Goal: Task Accomplishment & Management: Complete application form

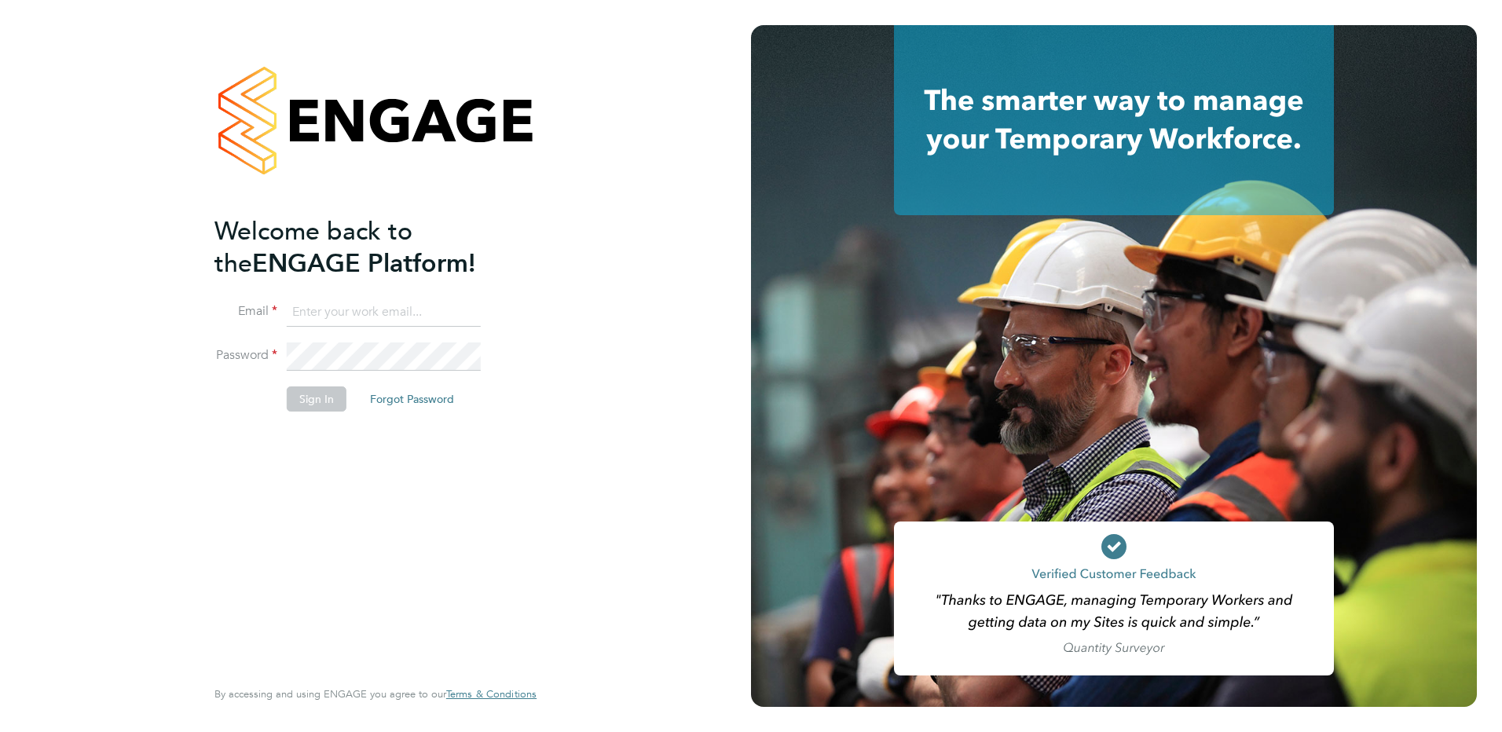
type input "[PERSON_NAME][EMAIL_ADDRESS][PERSON_NAME][DOMAIN_NAME]"
click at [332, 402] on button "Sign In" at bounding box center [317, 398] width 60 height 25
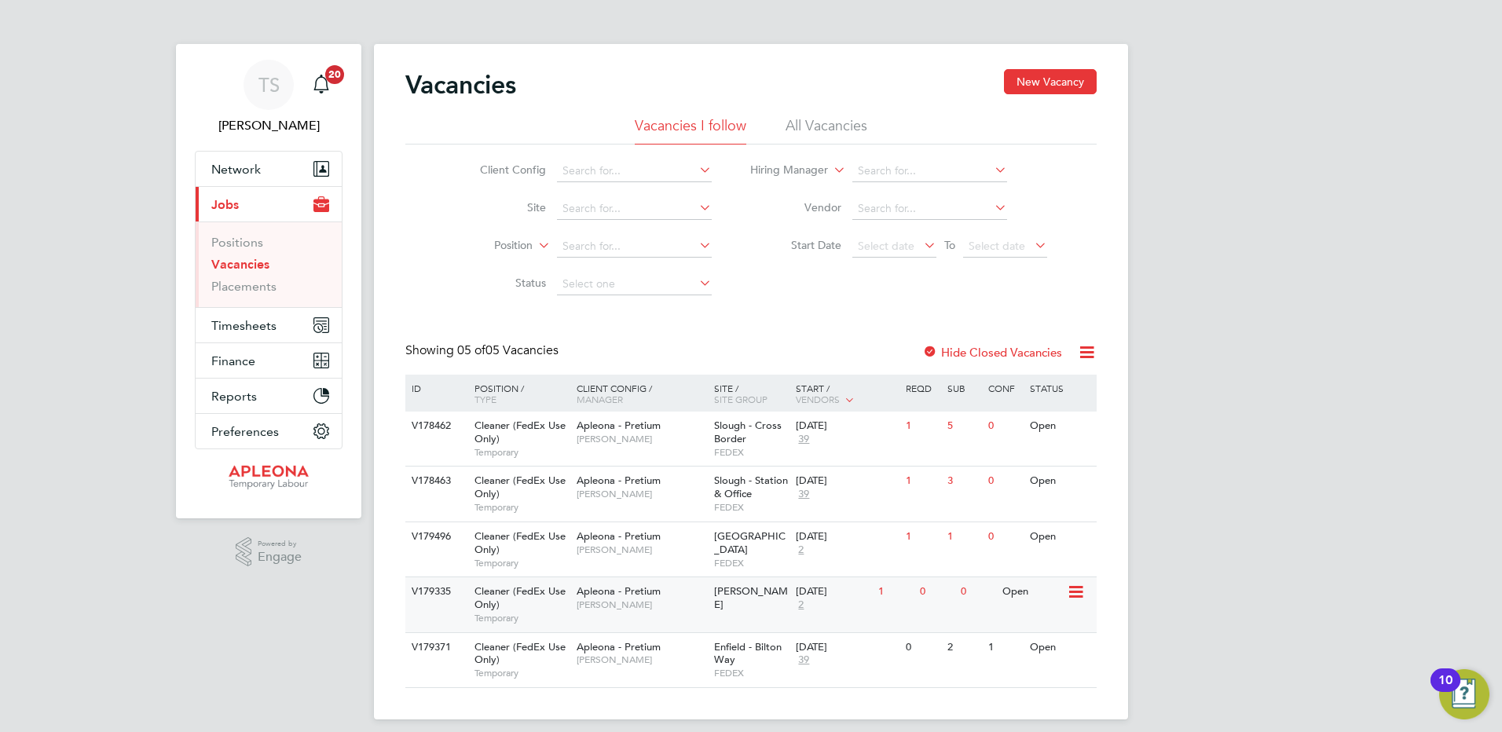
click at [819, 596] on div "29 Aug 2025" at bounding box center [833, 591] width 75 height 13
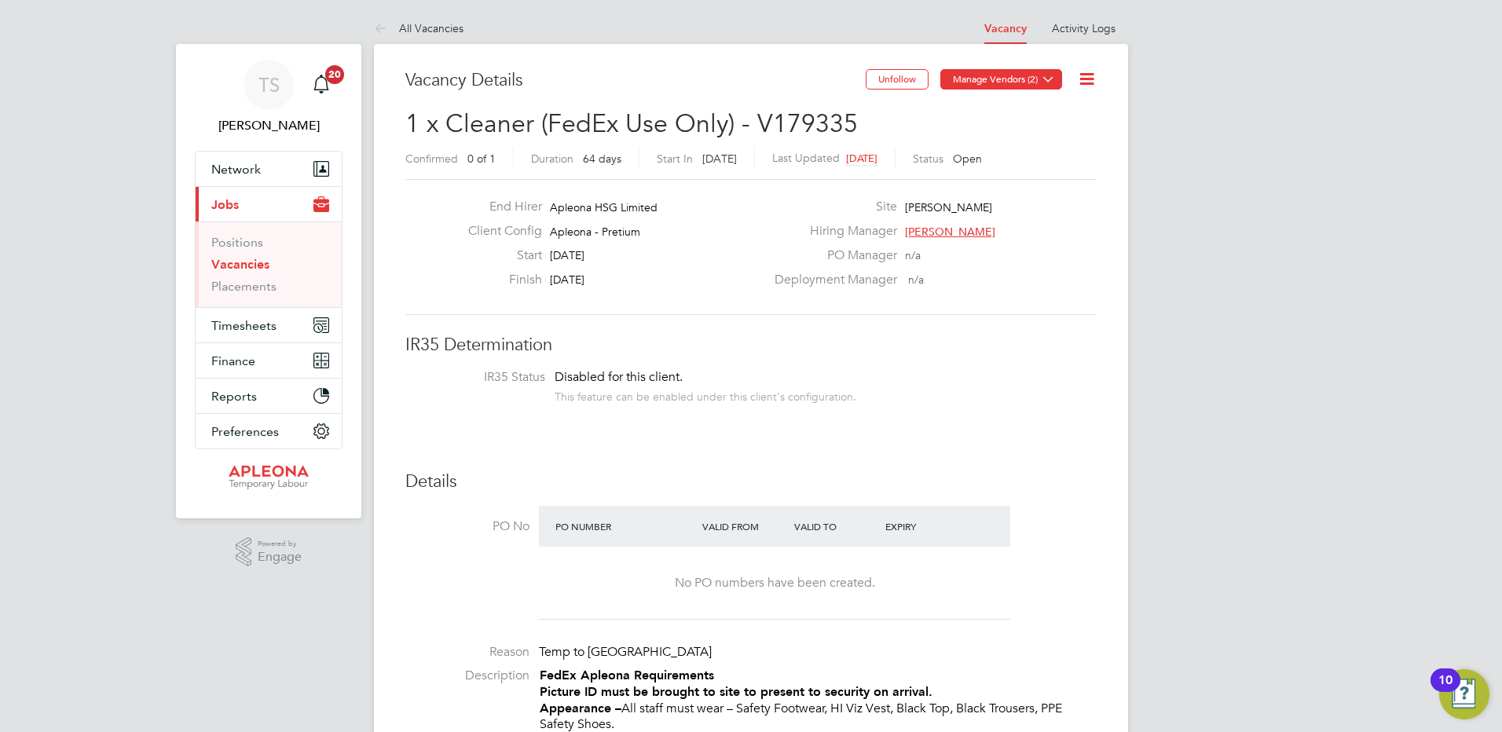
click at [1046, 84] on icon at bounding box center [1048, 79] width 12 height 12
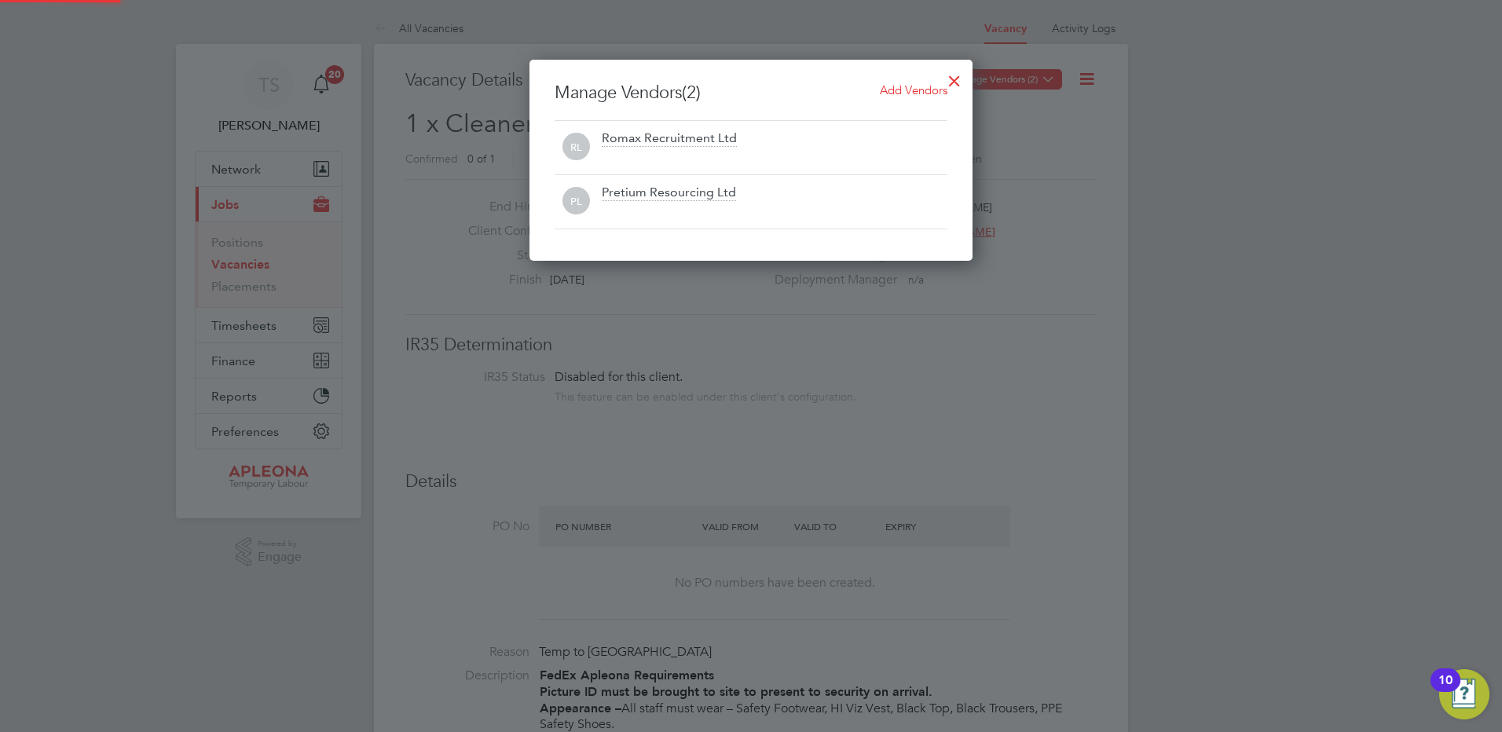
scroll to position [201, 444]
click at [1069, 338] on div at bounding box center [751, 366] width 1502 height 732
click at [230, 260] on div at bounding box center [751, 366] width 1502 height 732
click at [231, 265] on div at bounding box center [751, 366] width 1502 height 732
click at [951, 74] on div at bounding box center [954, 77] width 28 height 28
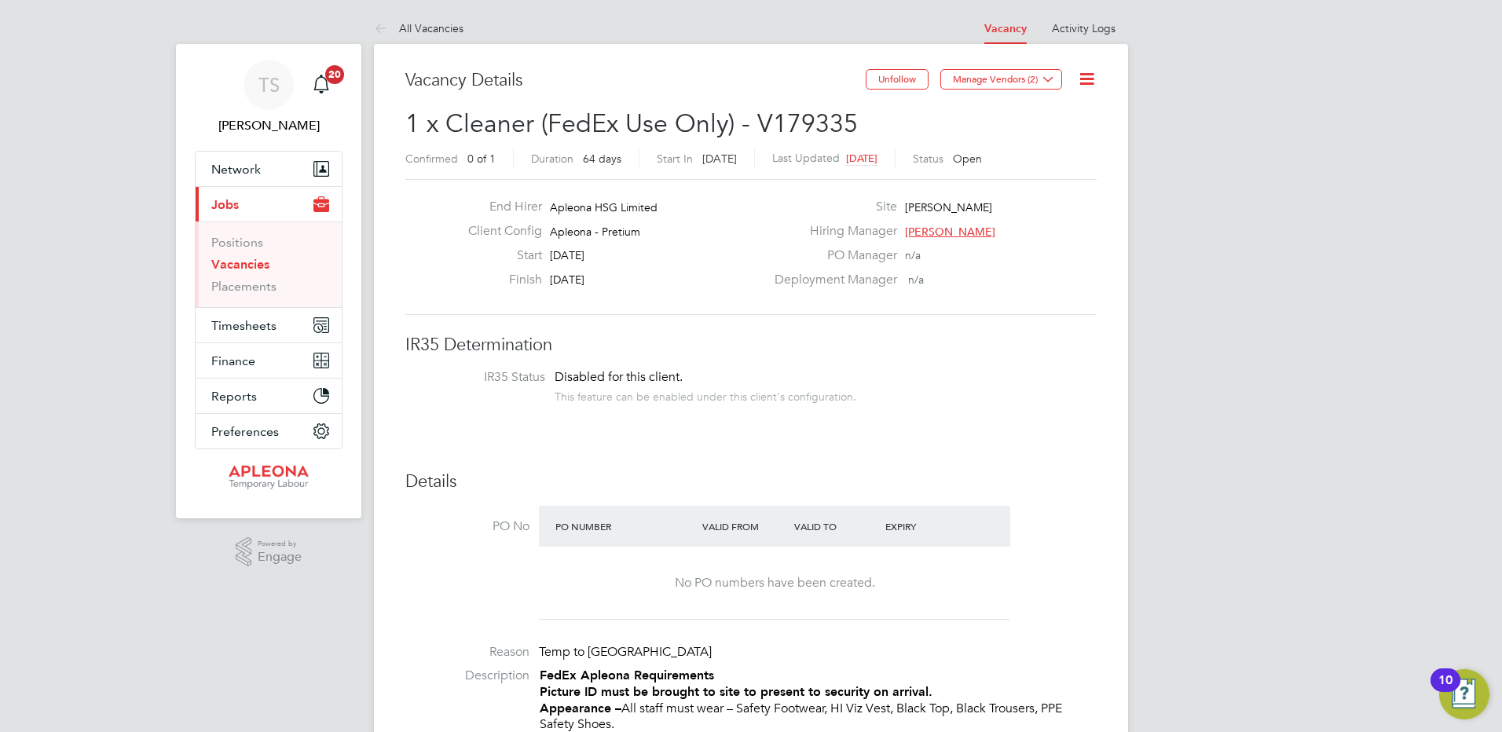
click at [247, 268] on link "Vacancies" at bounding box center [240, 264] width 58 height 15
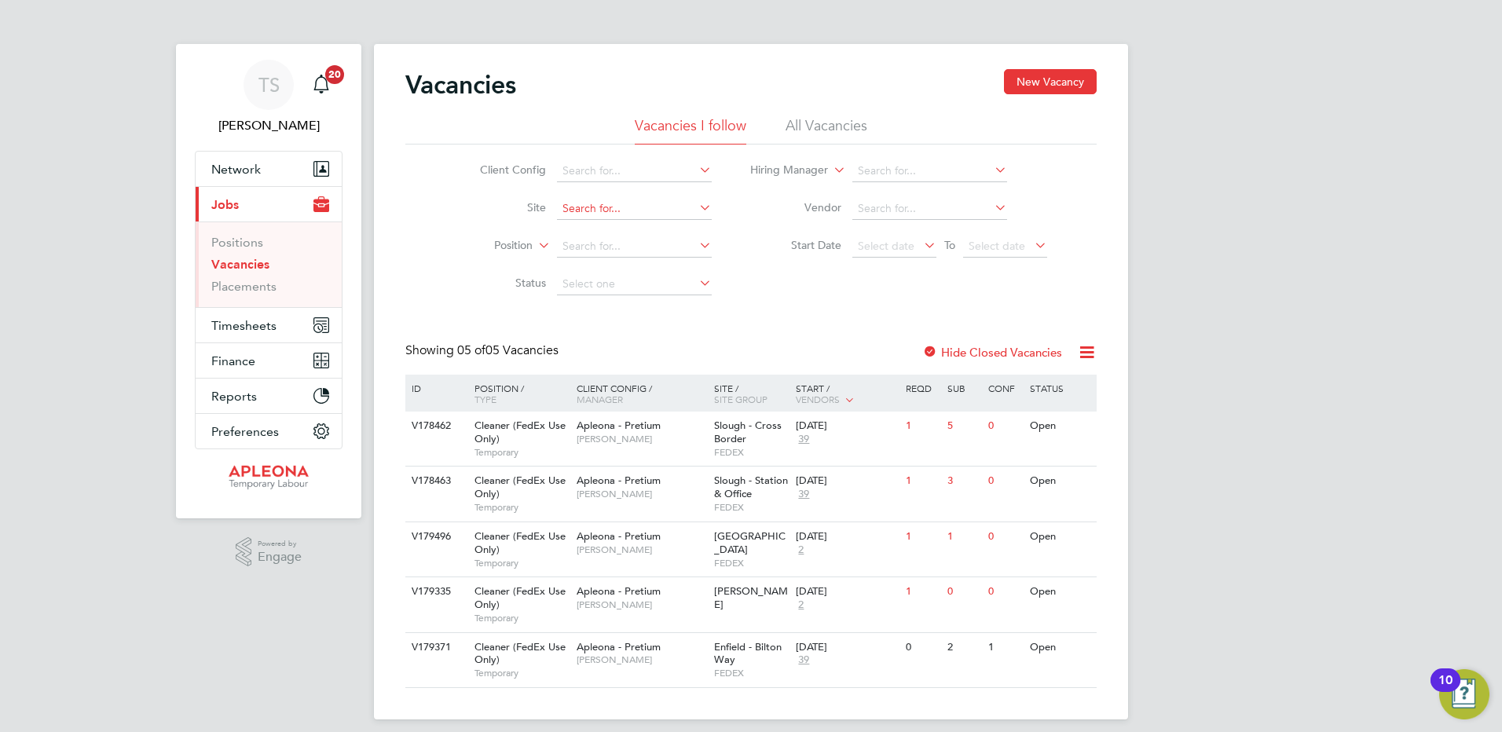
click at [601, 209] on input at bounding box center [634, 209] width 155 height 22
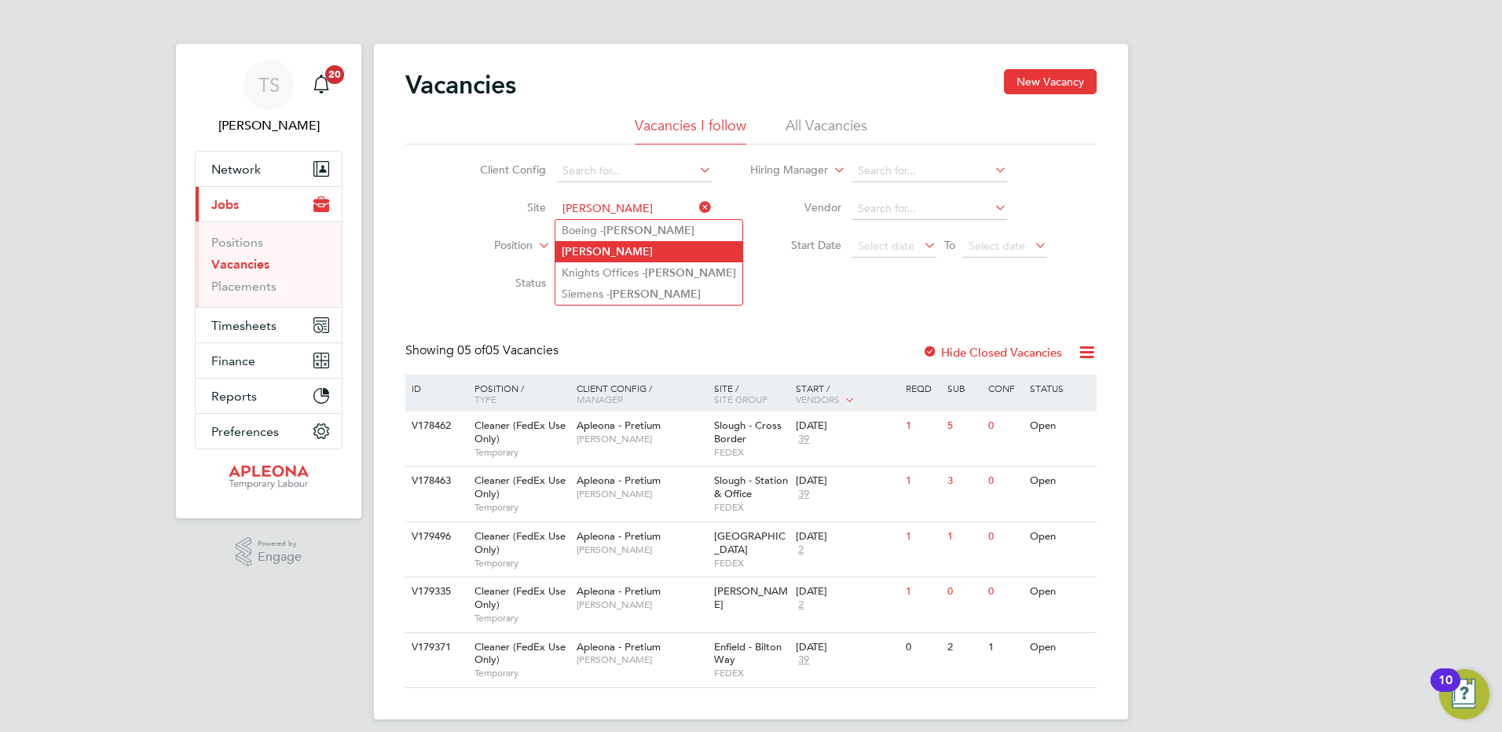
type input "[PERSON_NAME]"
click at [584, 253] on b "[PERSON_NAME]" at bounding box center [607, 251] width 91 height 13
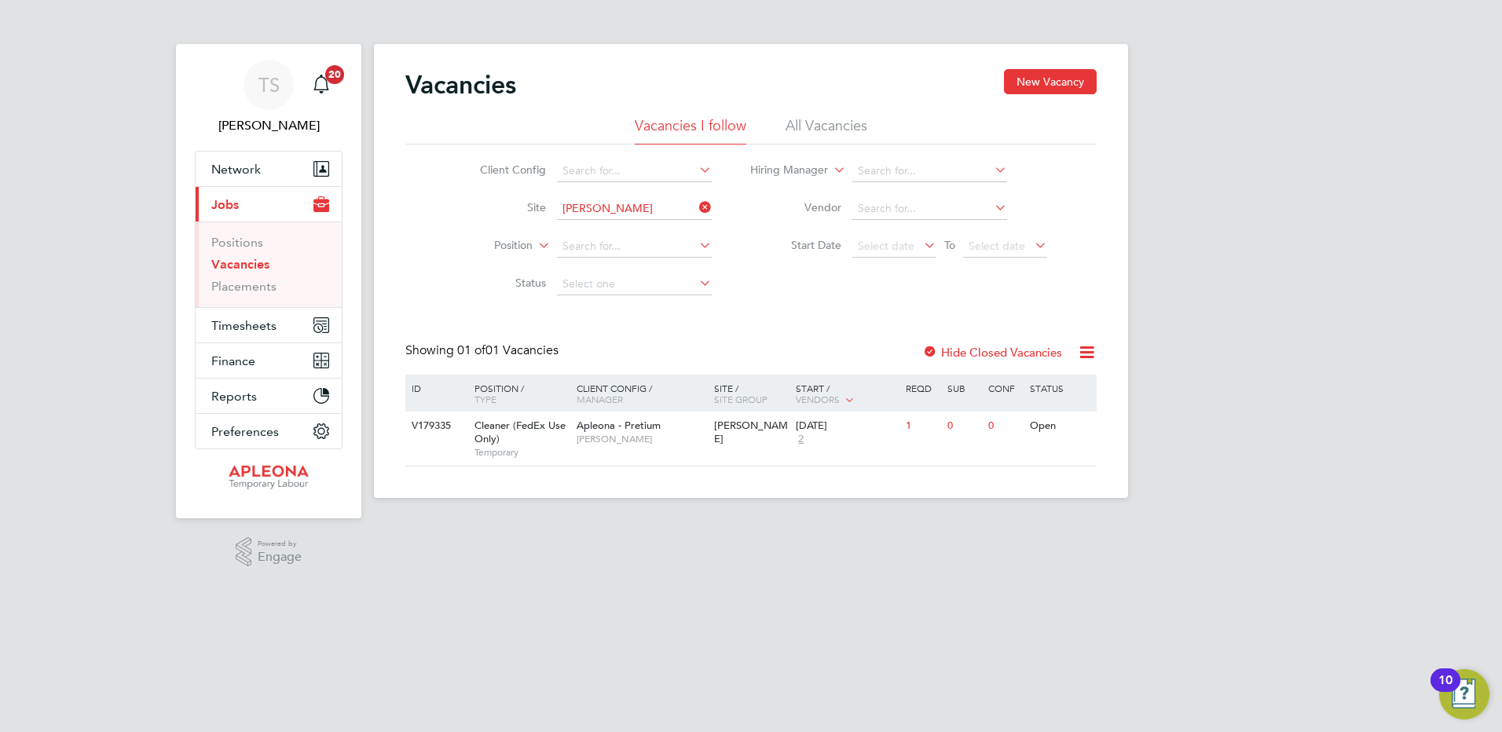
click at [981, 357] on label "Hide Closed Vacancies" at bounding box center [992, 352] width 140 height 15
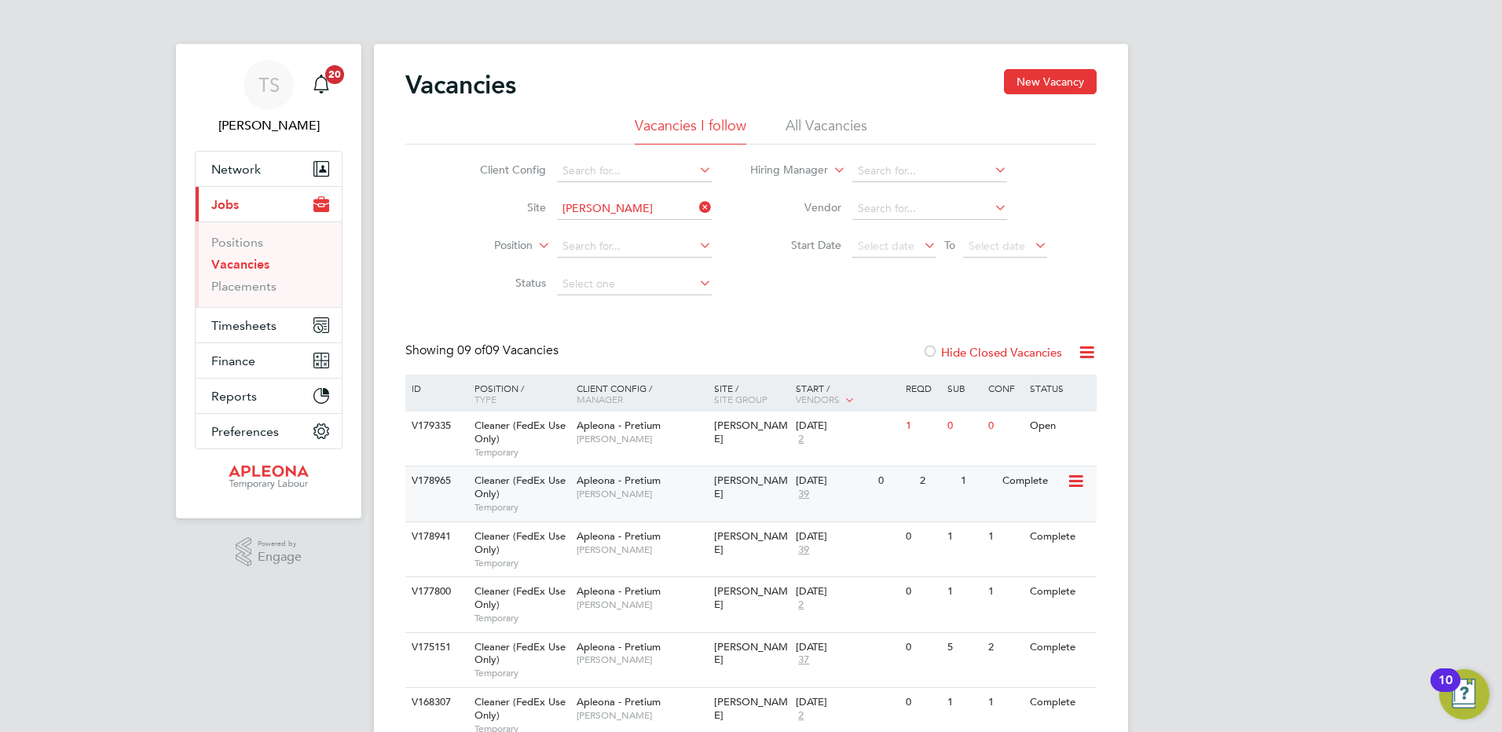
click at [796, 489] on span "39" at bounding box center [804, 494] width 16 height 13
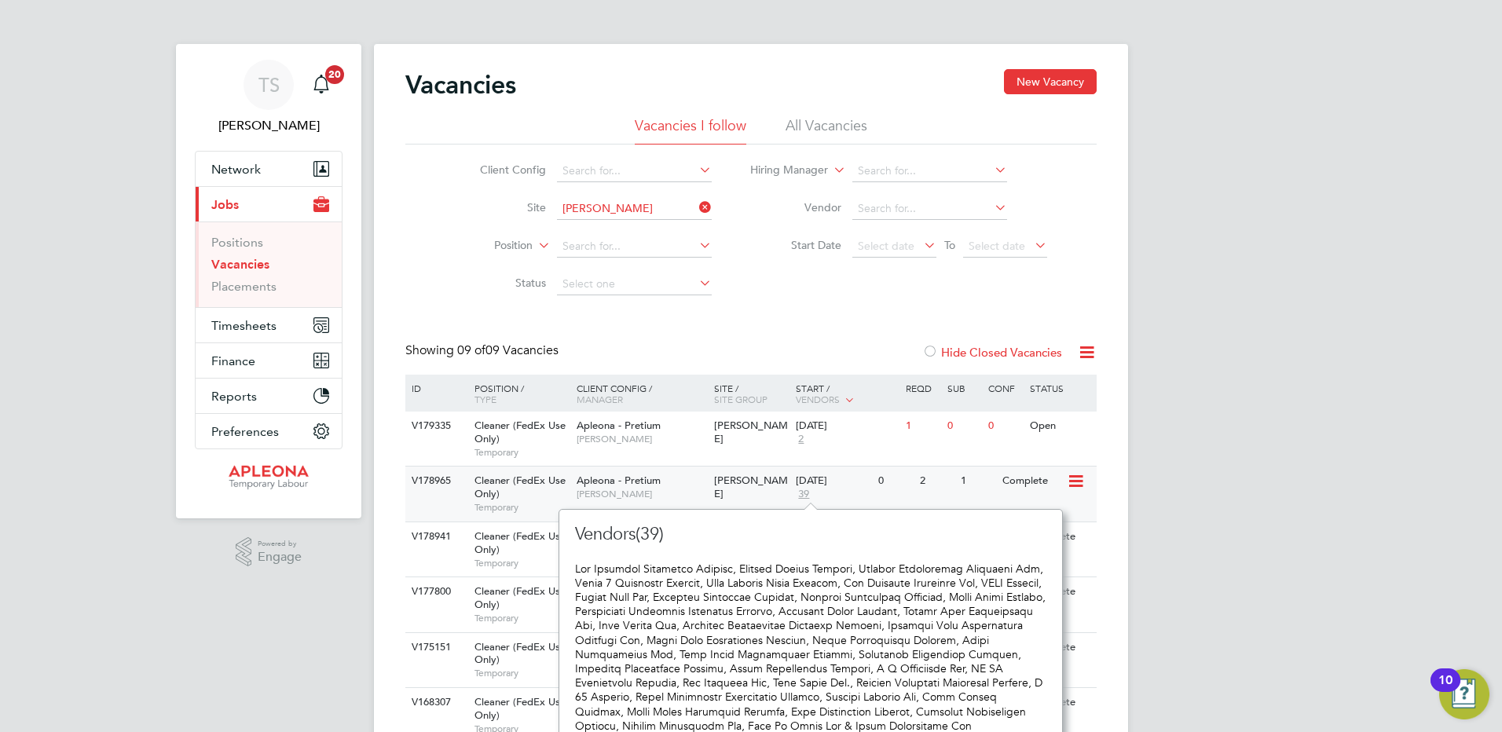
click at [610, 485] on span "Apleona - Pretium" at bounding box center [619, 480] width 84 height 13
click at [509, 540] on span "Cleaner (FedEx Use Only)" at bounding box center [519, 542] width 91 height 27
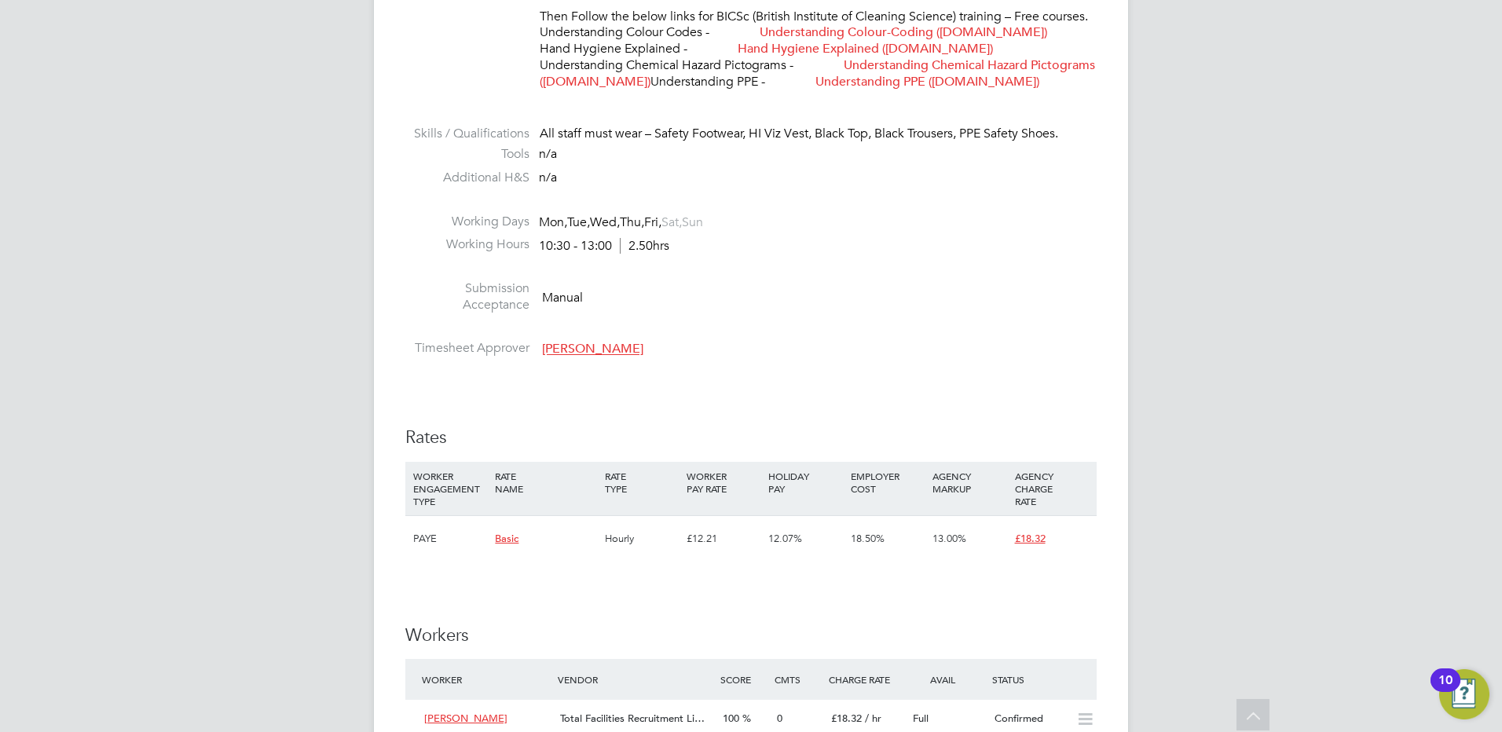
scroll to position [943, 0]
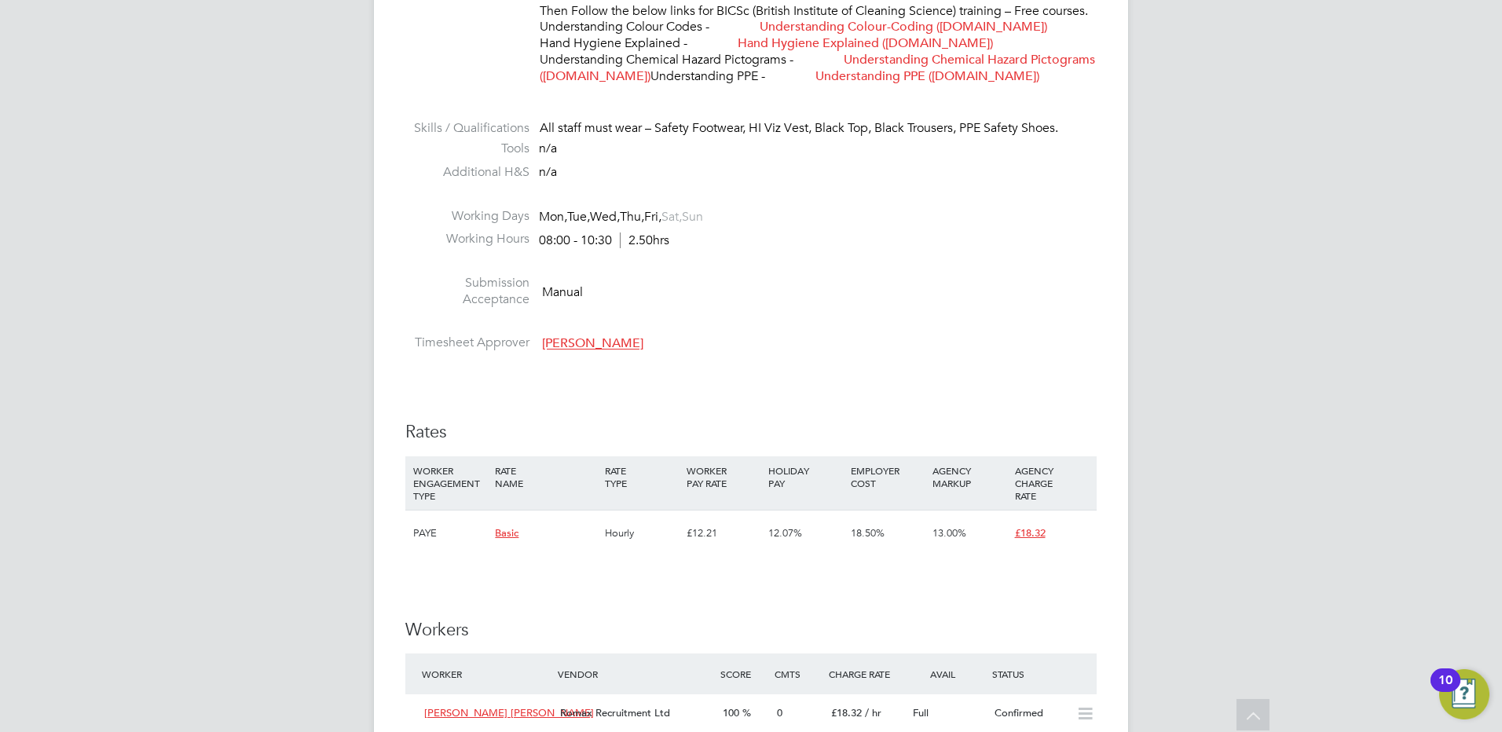
scroll to position [1100, 0]
